Goal: Task Accomplishment & Management: Use online tool/utility

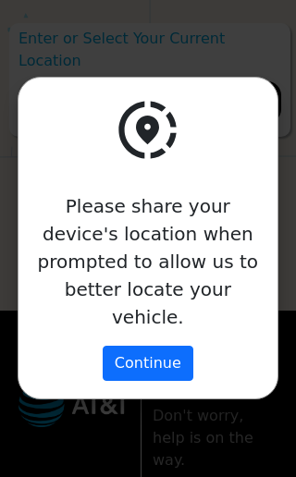
click at [160, 354] on button "Continue" at bounding box center [148, 363] width 91 height 35
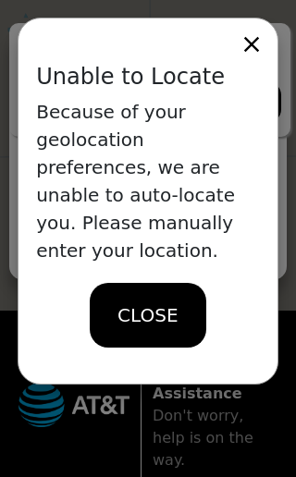
click at [164, 304] on span "CLOSE" at bounding box center [147, 316] width 60 height 28
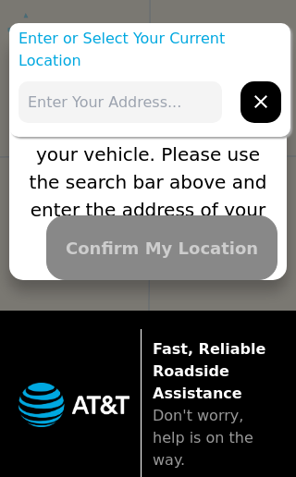
click at [243, 81] on button "hidden" at bounding box center [261, 102] width 41 height 42
click at [252, 91] on icon "hidden" at bounding box center [261, 102] width 22 height 22
click at [248, 83] on button "hidden" at bounding box center [261, 102] width 41 height 42
click at [247, 93] on button "hidden" at bounding box center [261, 102] width 41 height 42
click at [162, 243] on span "Confirm My Location" at bounding box center [162, 248] width 192 height 25
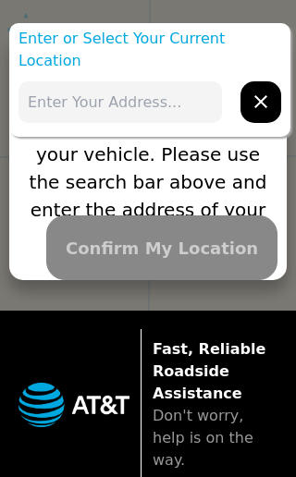
click at [157, 248] on span "Confirm My Location" at bounding box center [162, 248] width 192 height 25
click at [165, 261] on span "Confirm My Location" at bounding box center [162, 248] width 192 height 25
click at [179, 88] on input "text" at bounding box center [121, 102] width 204 height 42
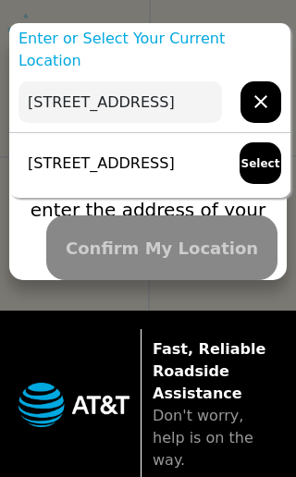
click at [145, 153] on p "[STREET_ADDRESS]" at bounding box center [97, 164] width 156 height 22
type input "[STREET_ADDRESS]"
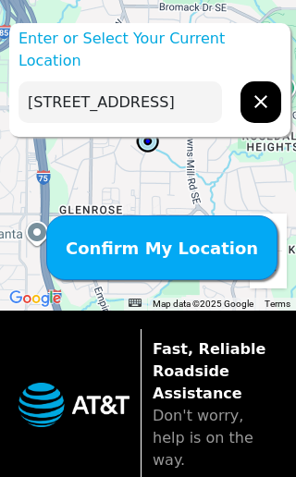
click at [174, 252] on span "Confirm My Location" at bounding box center [162, 248] width 192 height 25
